Goal: Transaction & Acquisition: Download file/media

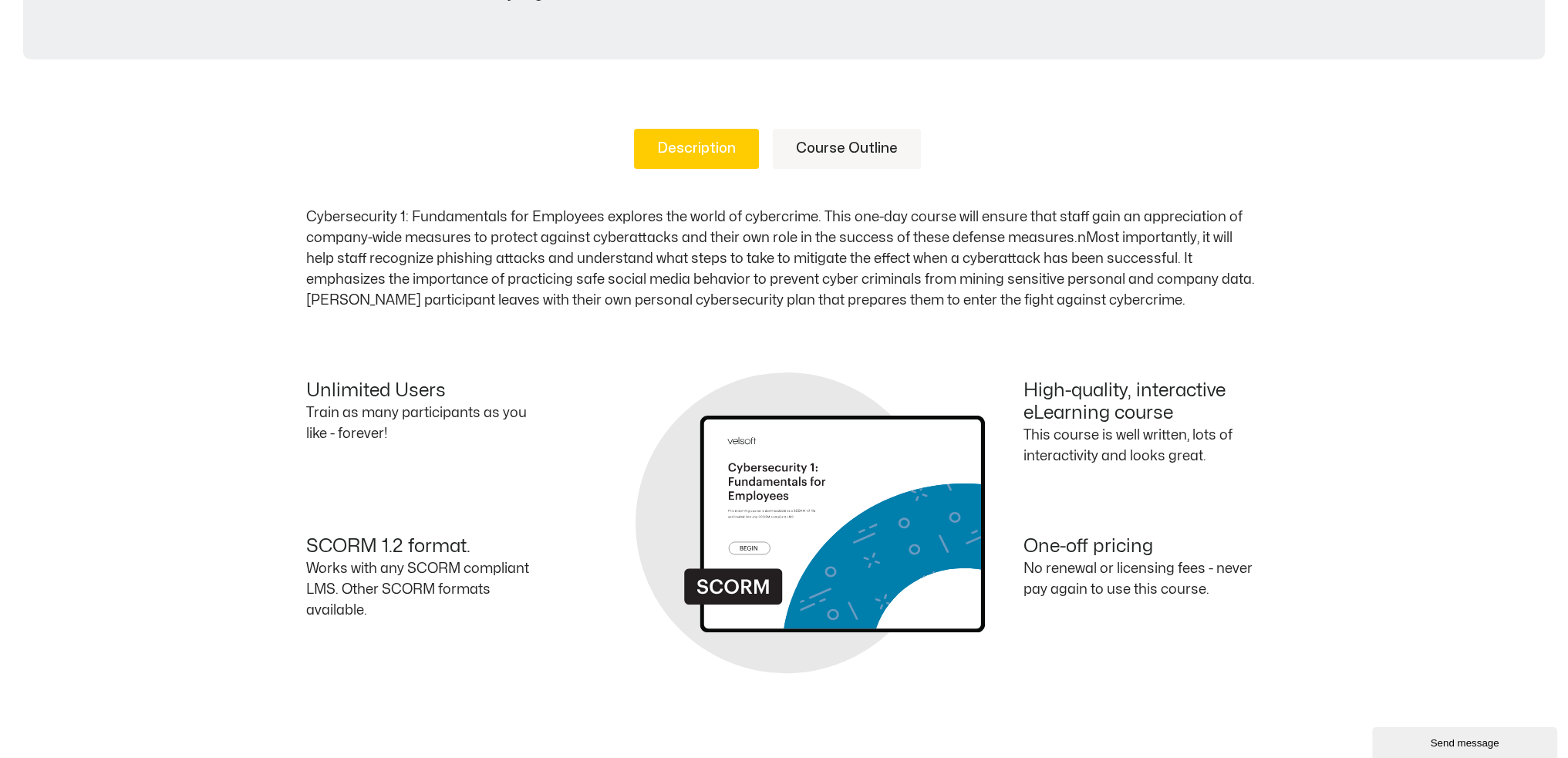
scroll to position [617, 0]
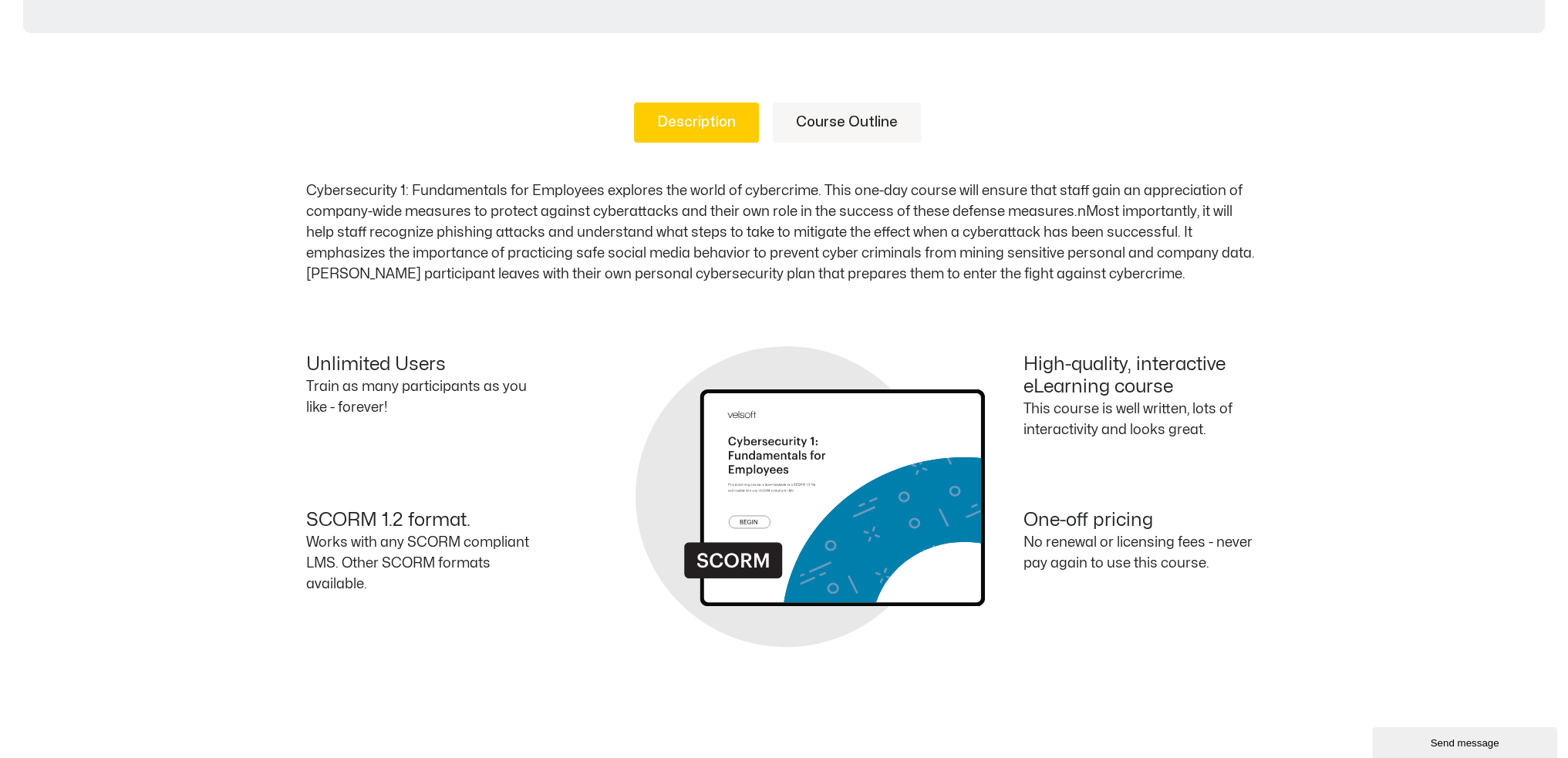
click at [844, 126] on link "Course Outline" at bounding box center [847, 123] width 148 height 40
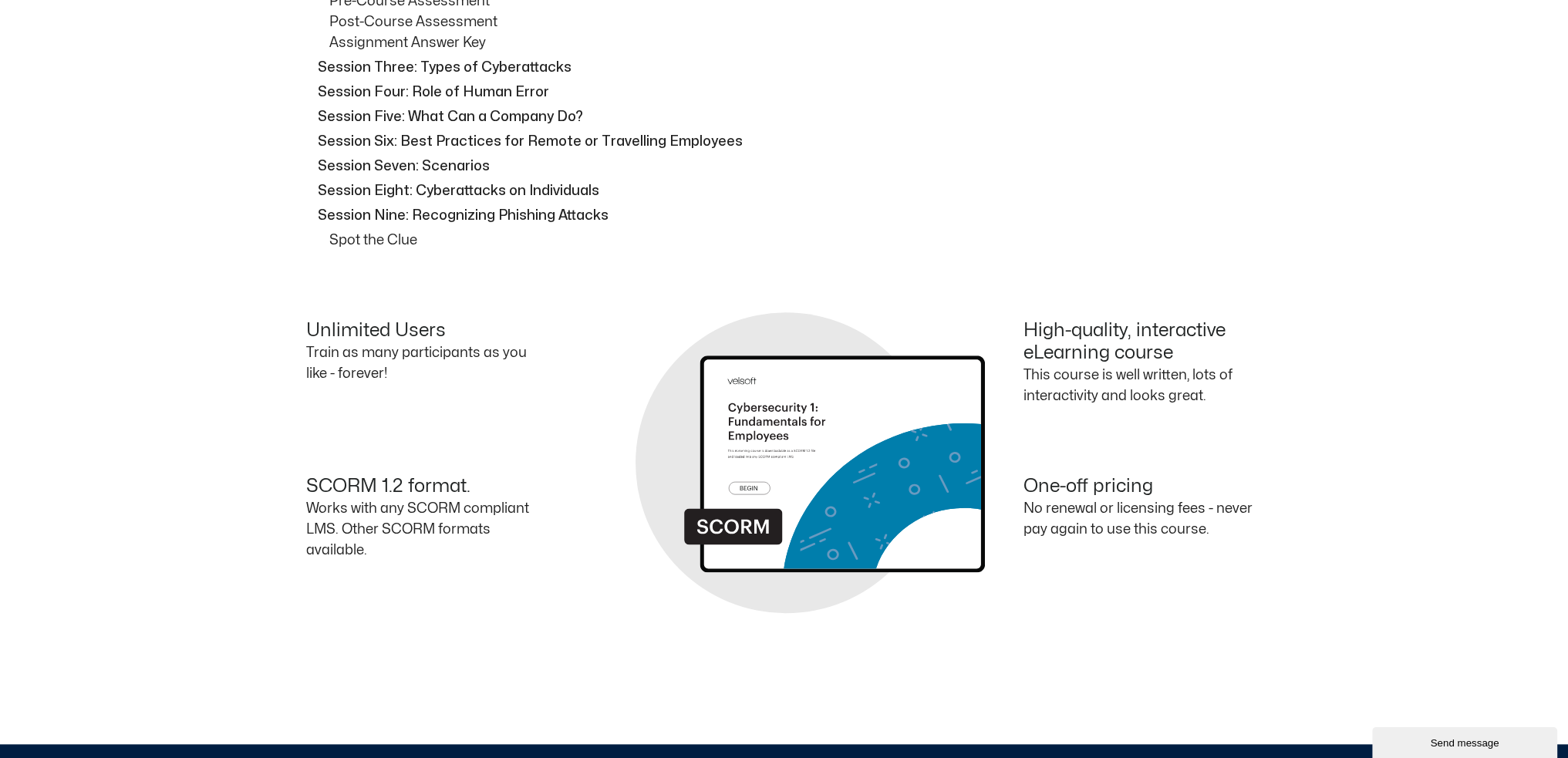
scroll to position [2082, 0]
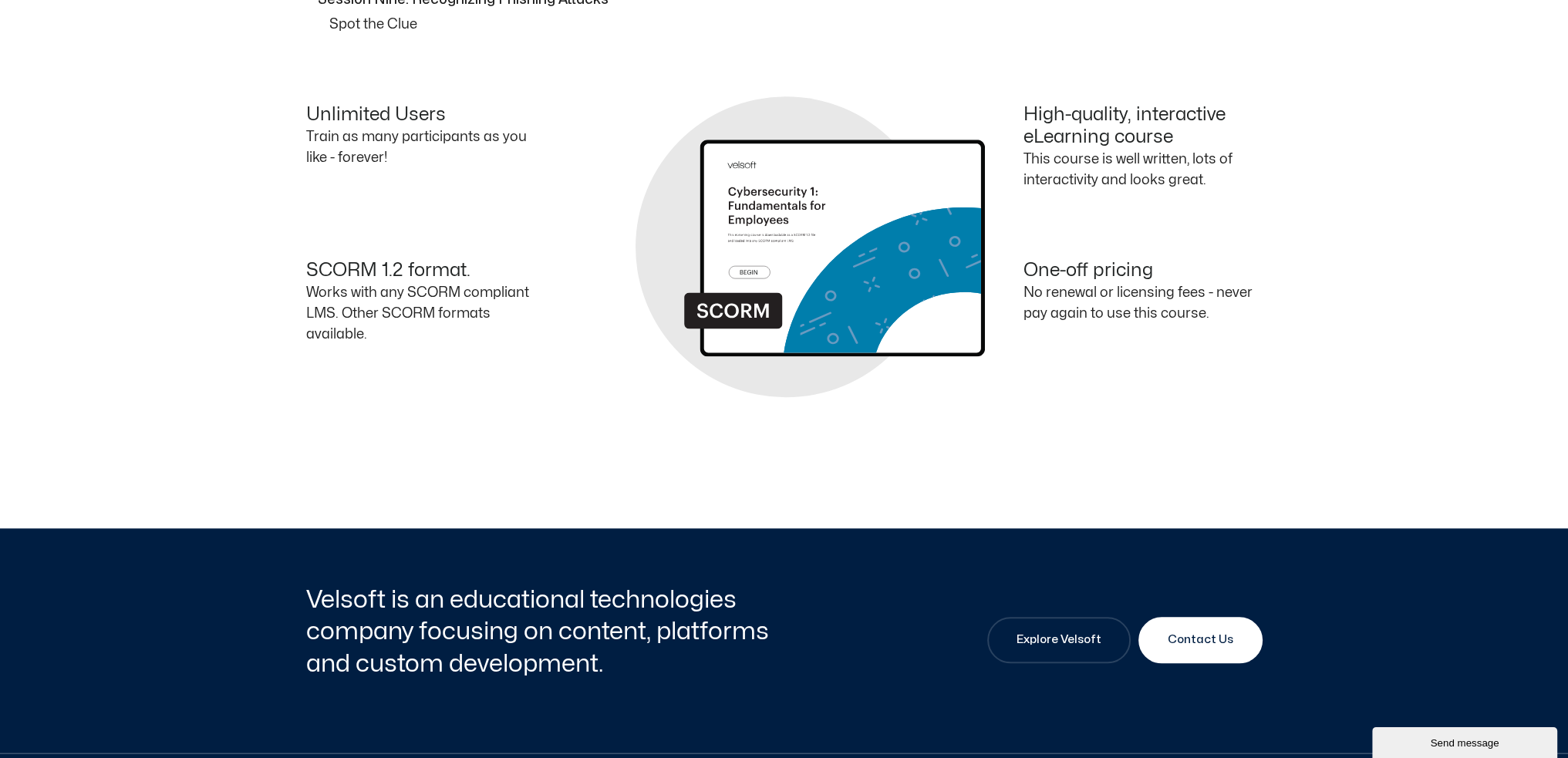
click at [311, 201] on div "Unlimited Users Train as many participants as you like - forever!" at bounding box center [545, 154] width 478 height 100
click at [311, 96] on div "Unlimited Users Train as many participants as you like - forever! High-quality,…" at bounding box center [784, 200] width 956 height 316
click at [310, 108] on h4 "Unlimited Users" at bounding box center [426, 115] width 239 height 23
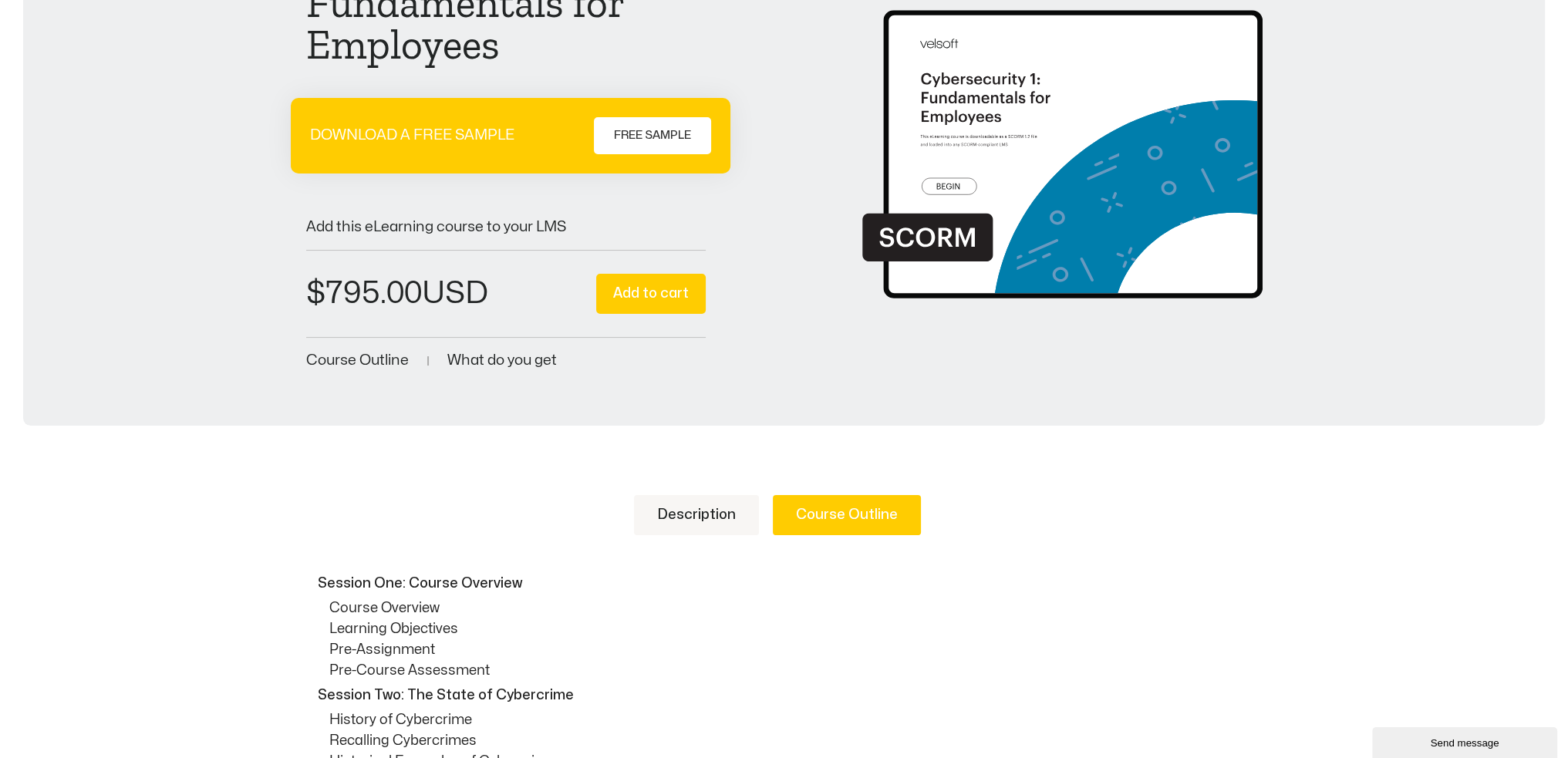
scroll to position [231, 0]
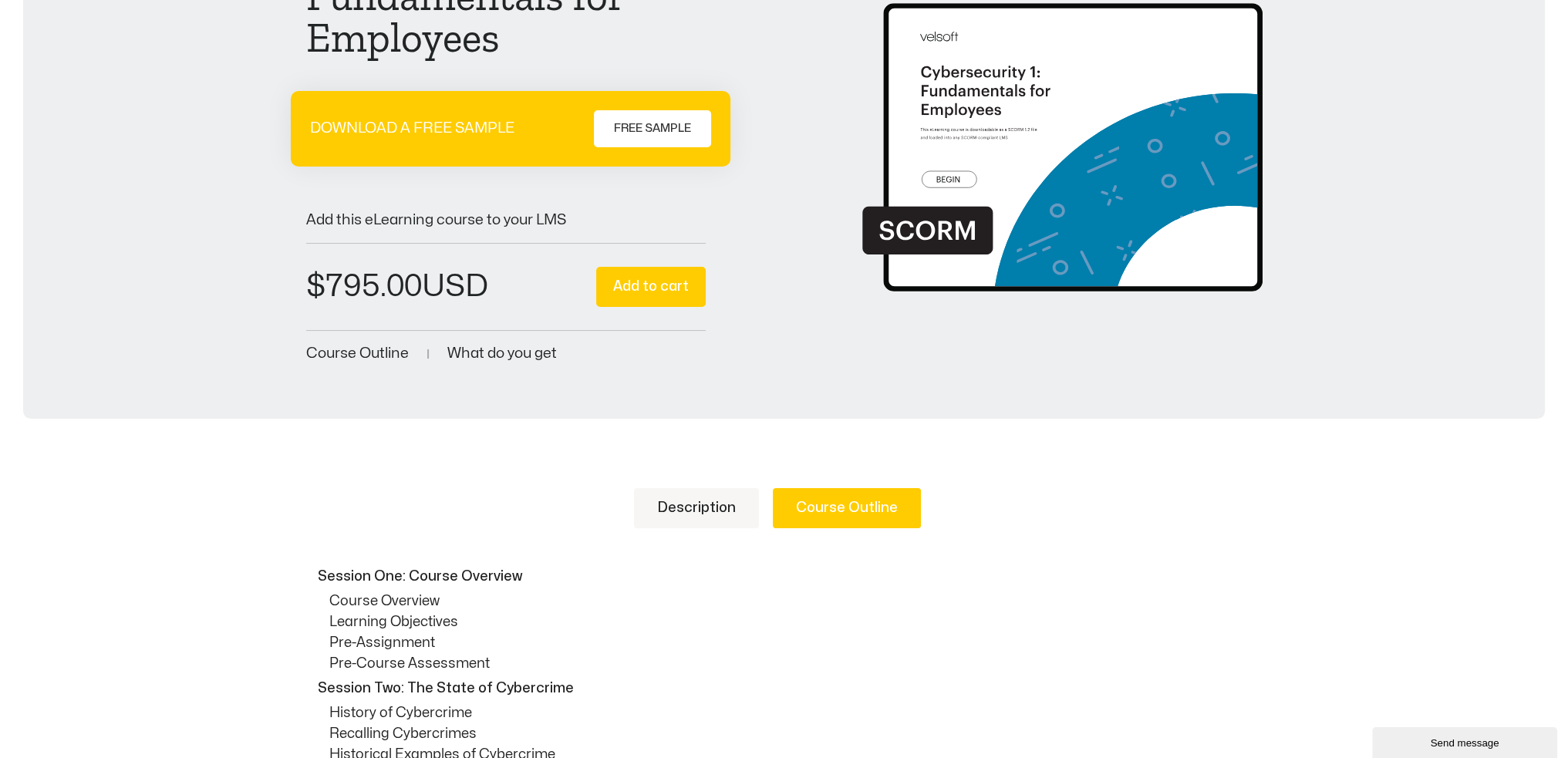
click at [733, 496] on link "Description" at bounding box center [696, 508] width 125 height 40
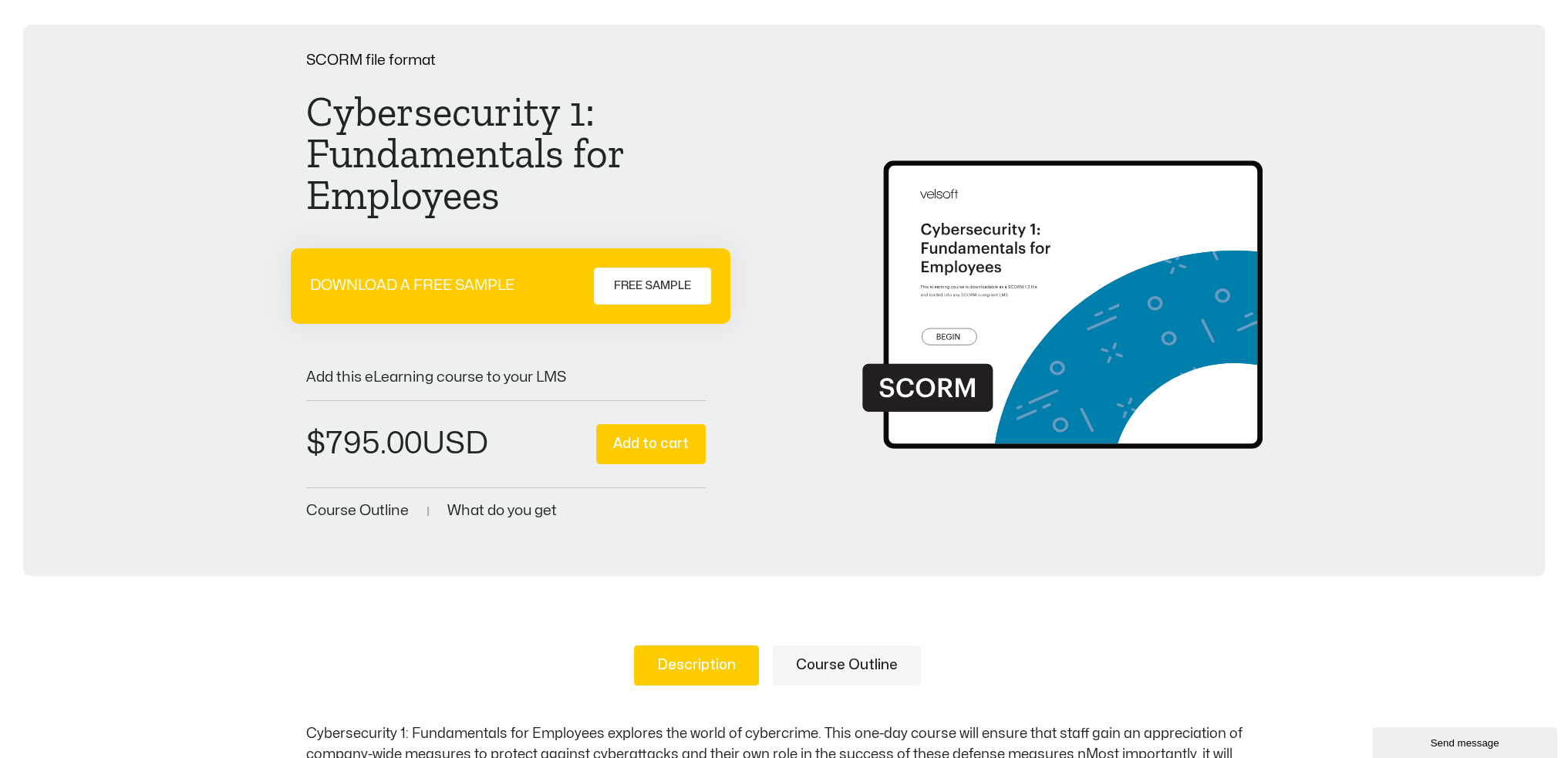
scroll to position [0, 0]
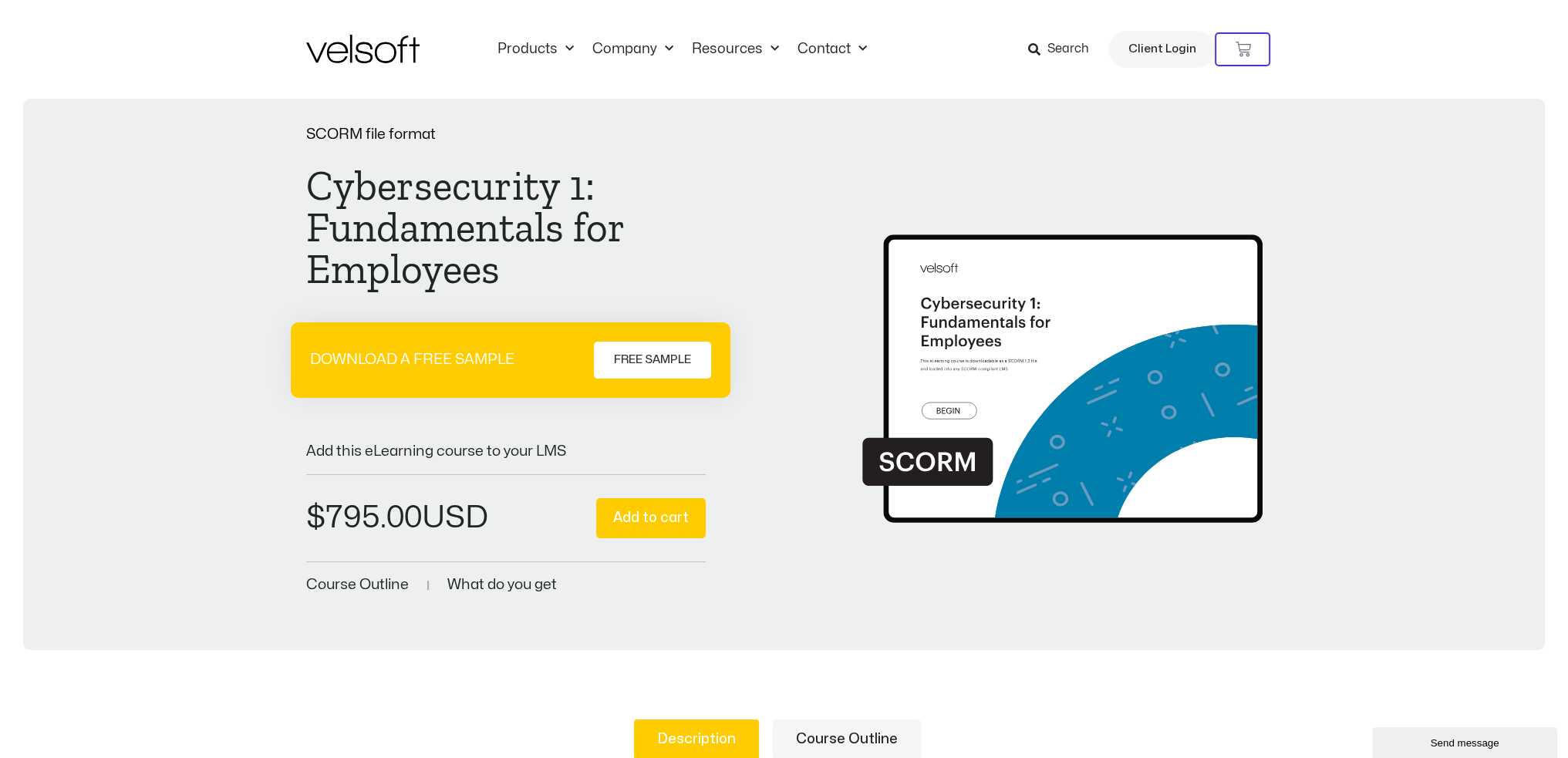
click at [646, 354] on span "FREE SAMPLE" at bounding box center [652, 360] width 77 height 18
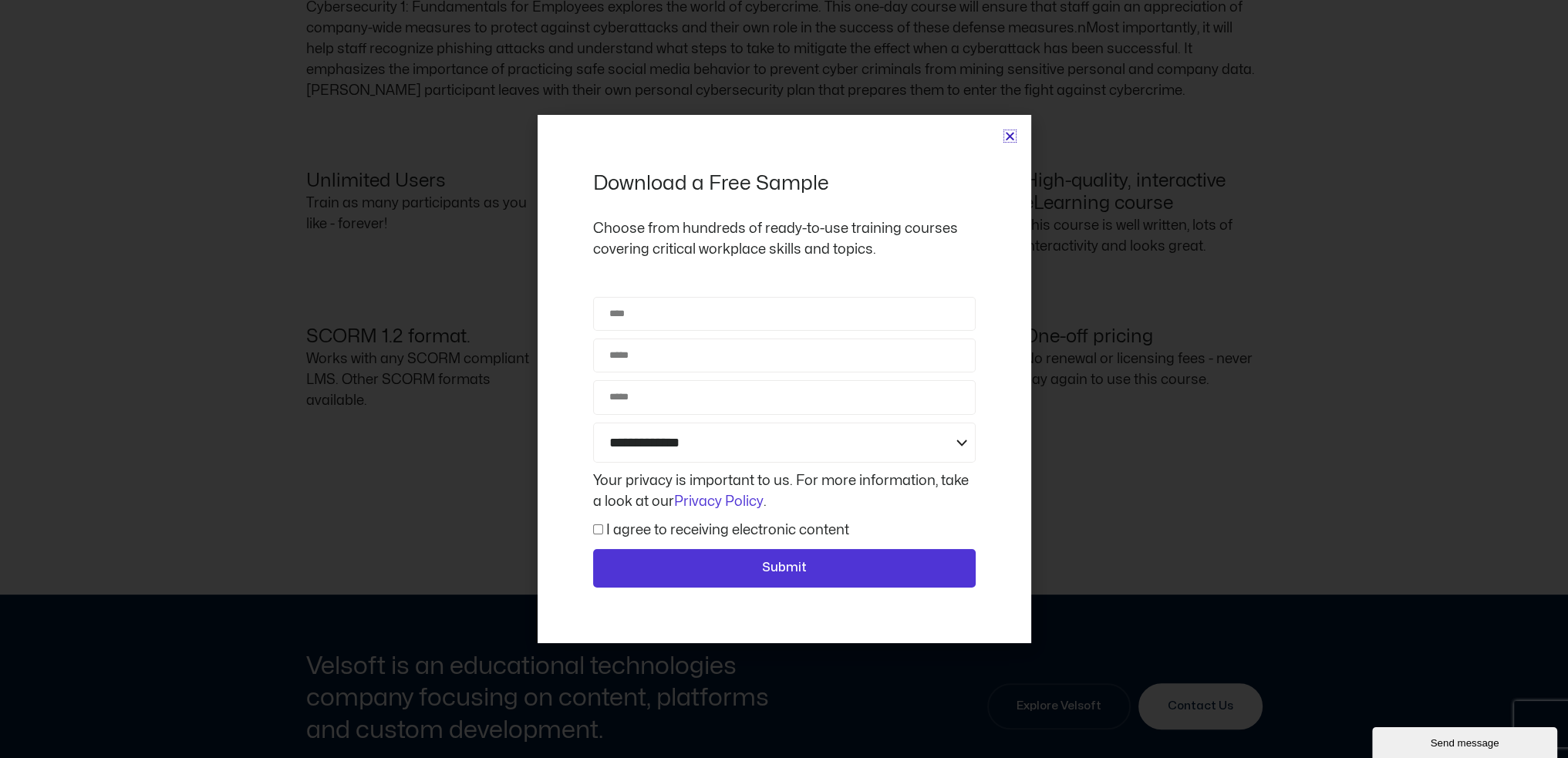
scroll to position [1271, 0]
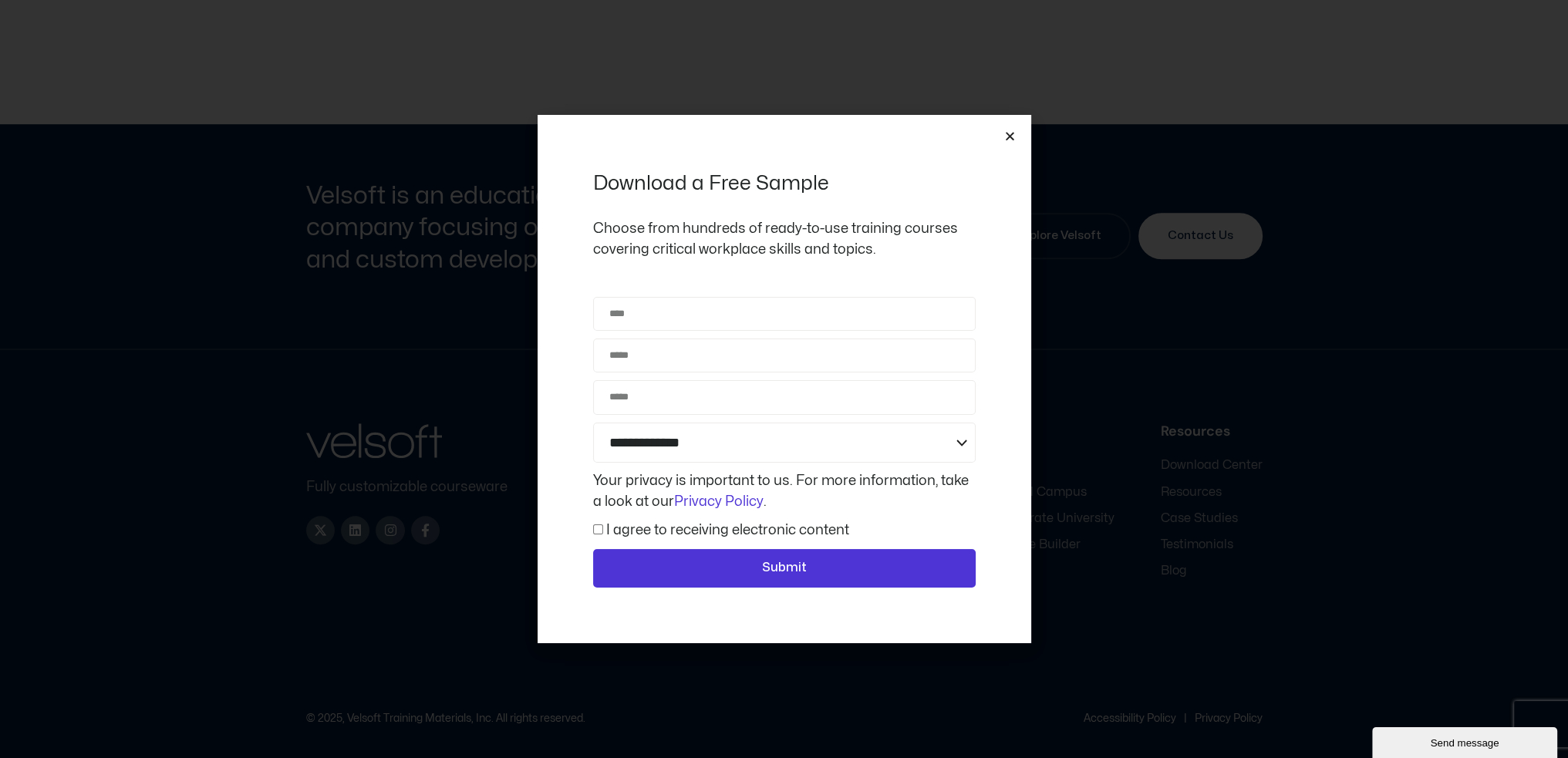
click at [1011, 147] on div "**********" at bounding box center [784, 379] width 493 height 528
click at [1011, 134] on icon "Close" at bounding box center [1010, 136] width 12 height 12
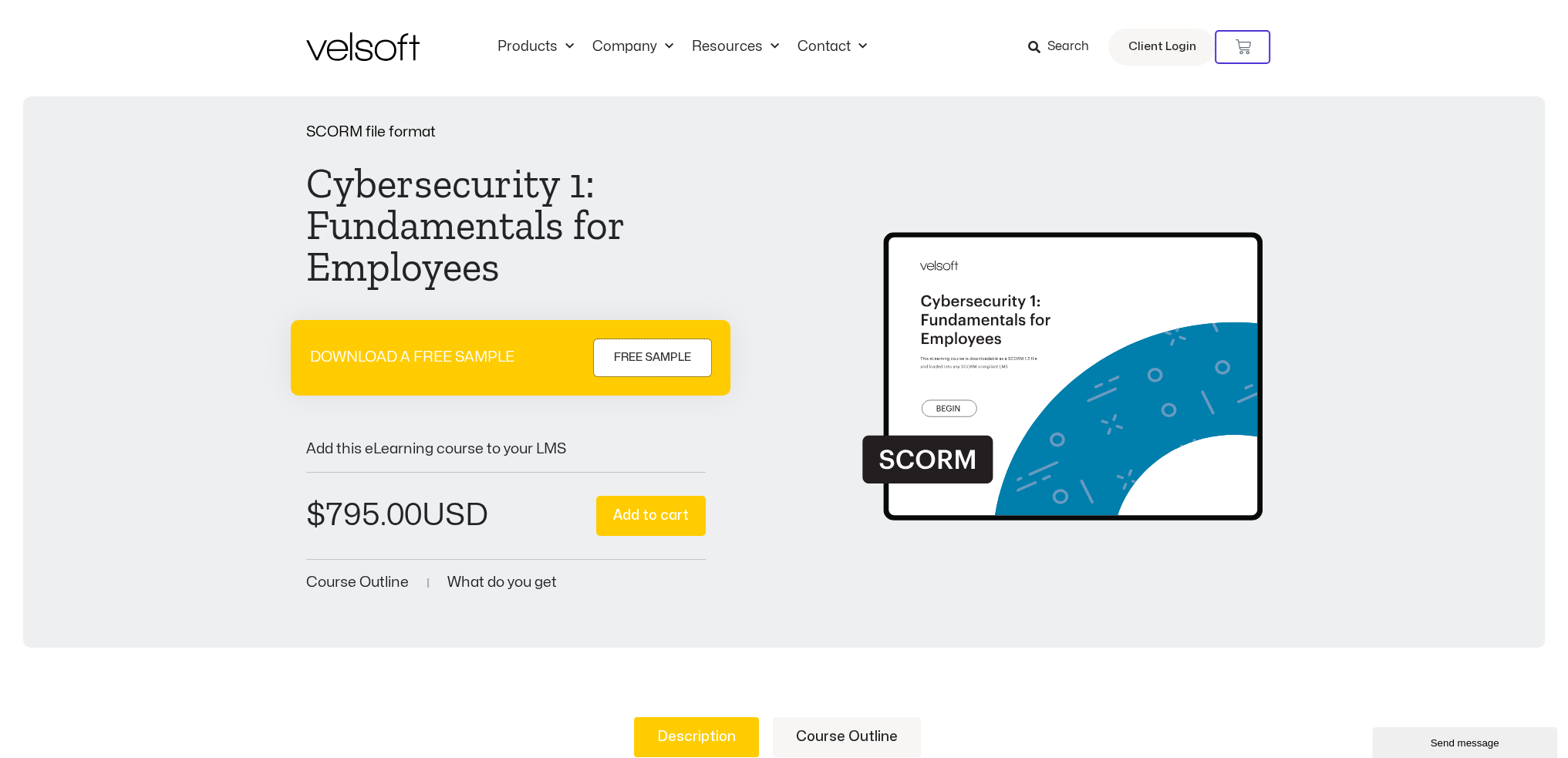
scroll to position [0, 0]
